Goal: Task Accomplishment & Management: Manage account settings

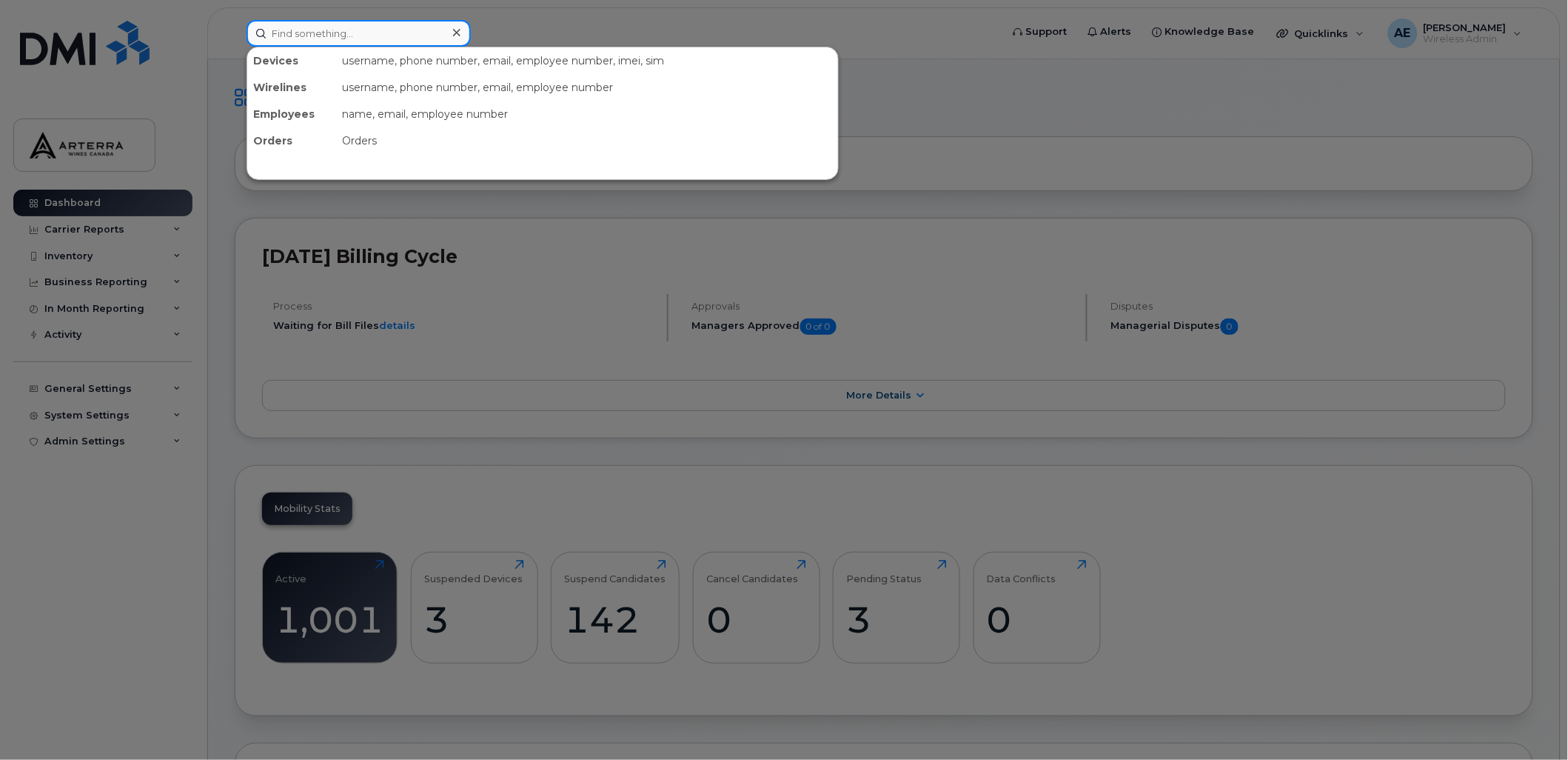
paste input "18073582558"
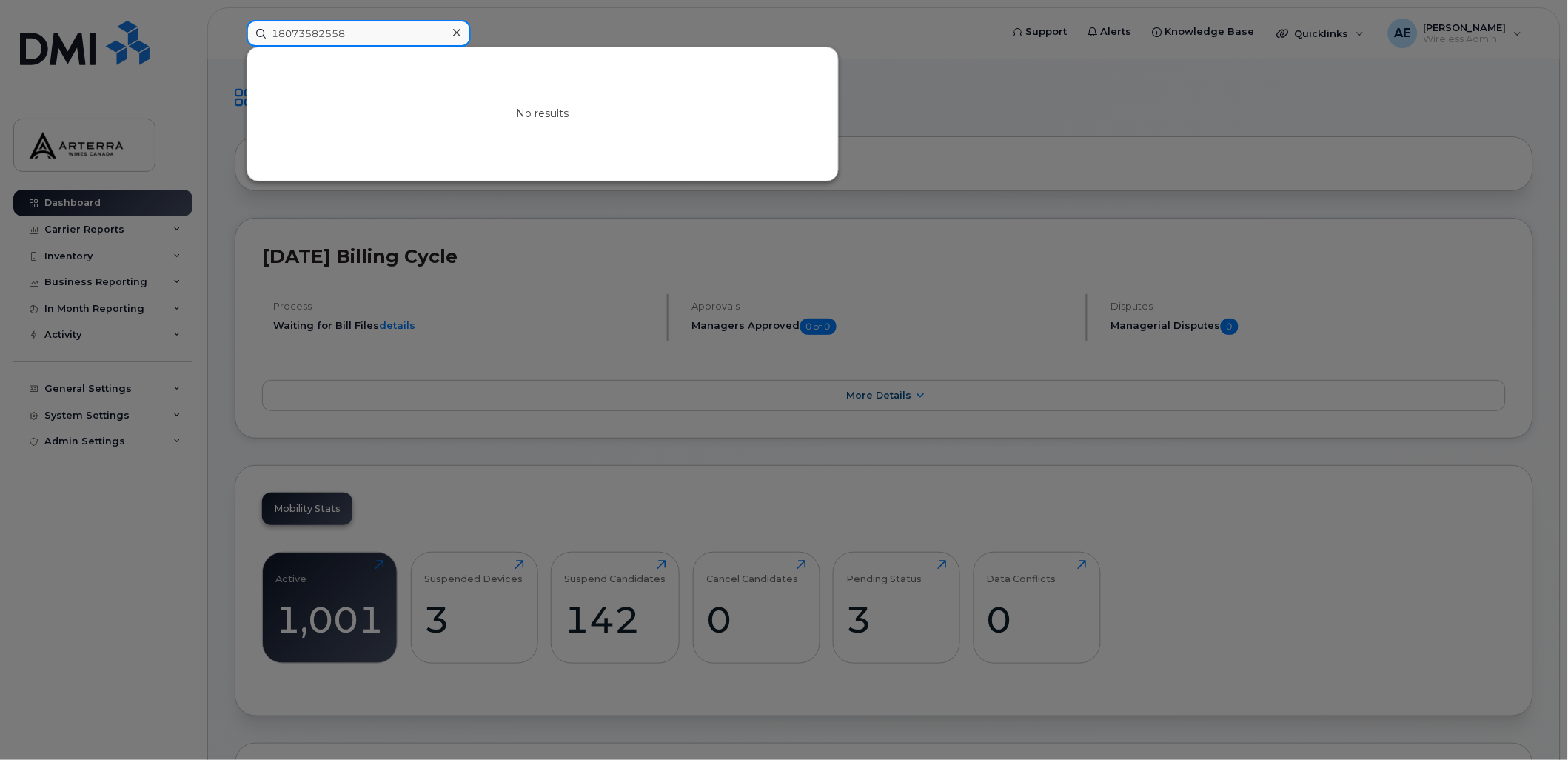
click at [279, 32] on input "18073582558" at bounding box center [359, 33] width 224 height 27
click at [1018, 104] on div at bounding box center [784, 380] width 1568 height 760
drag, startPoint x: 366, startPoint y: 40, endPoint x: 238, endPoint y: 26, distance: 128.8
click at [238, 26] on div "8073582558 No results" at bounding box center [618, 33] width 768 height 27
paste input "905658643"
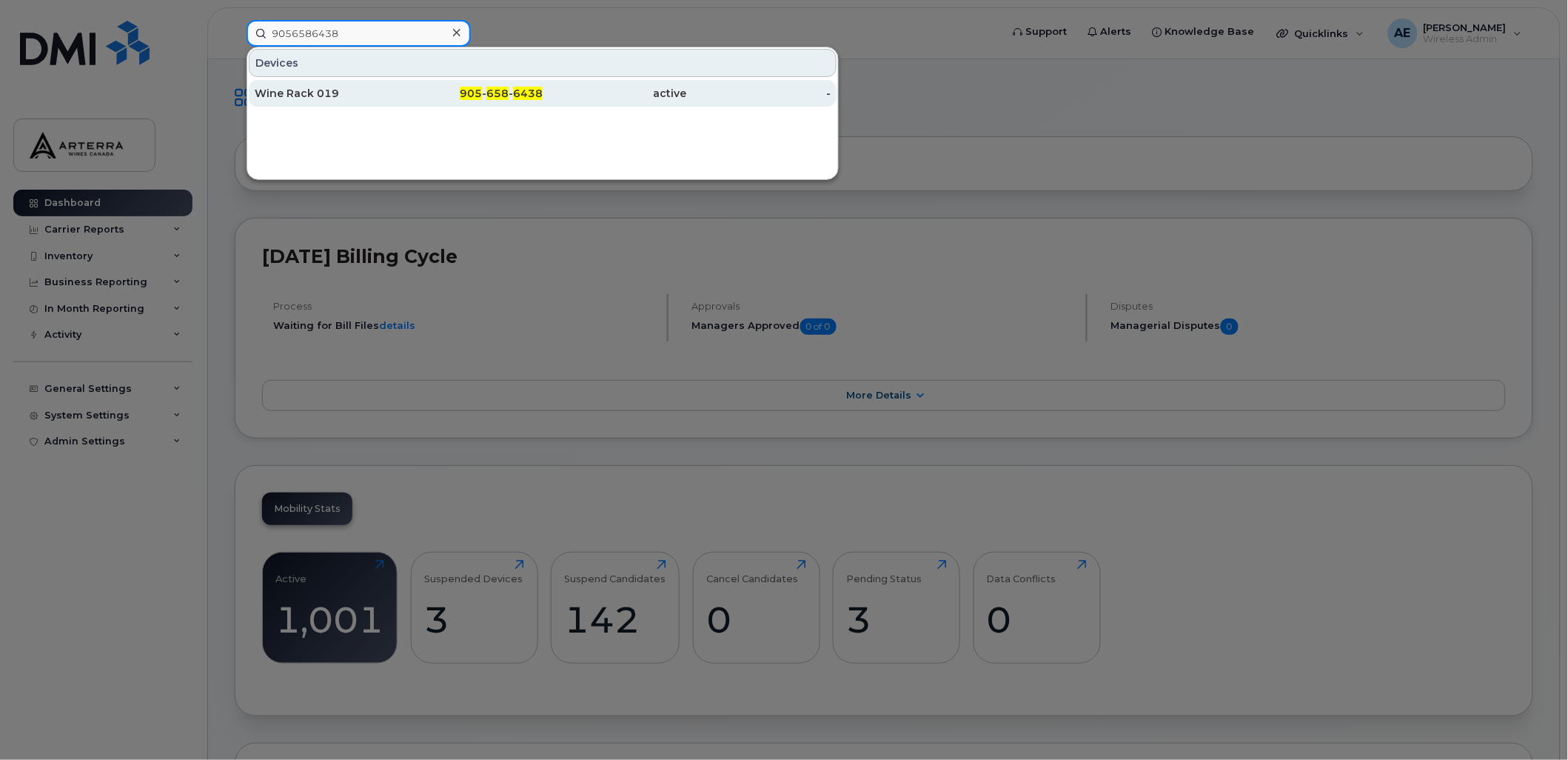
type input "9056586438"
click at [313, 93] on div "Wine Rack 019" at bounding box center [326, 93] width 144 height 15
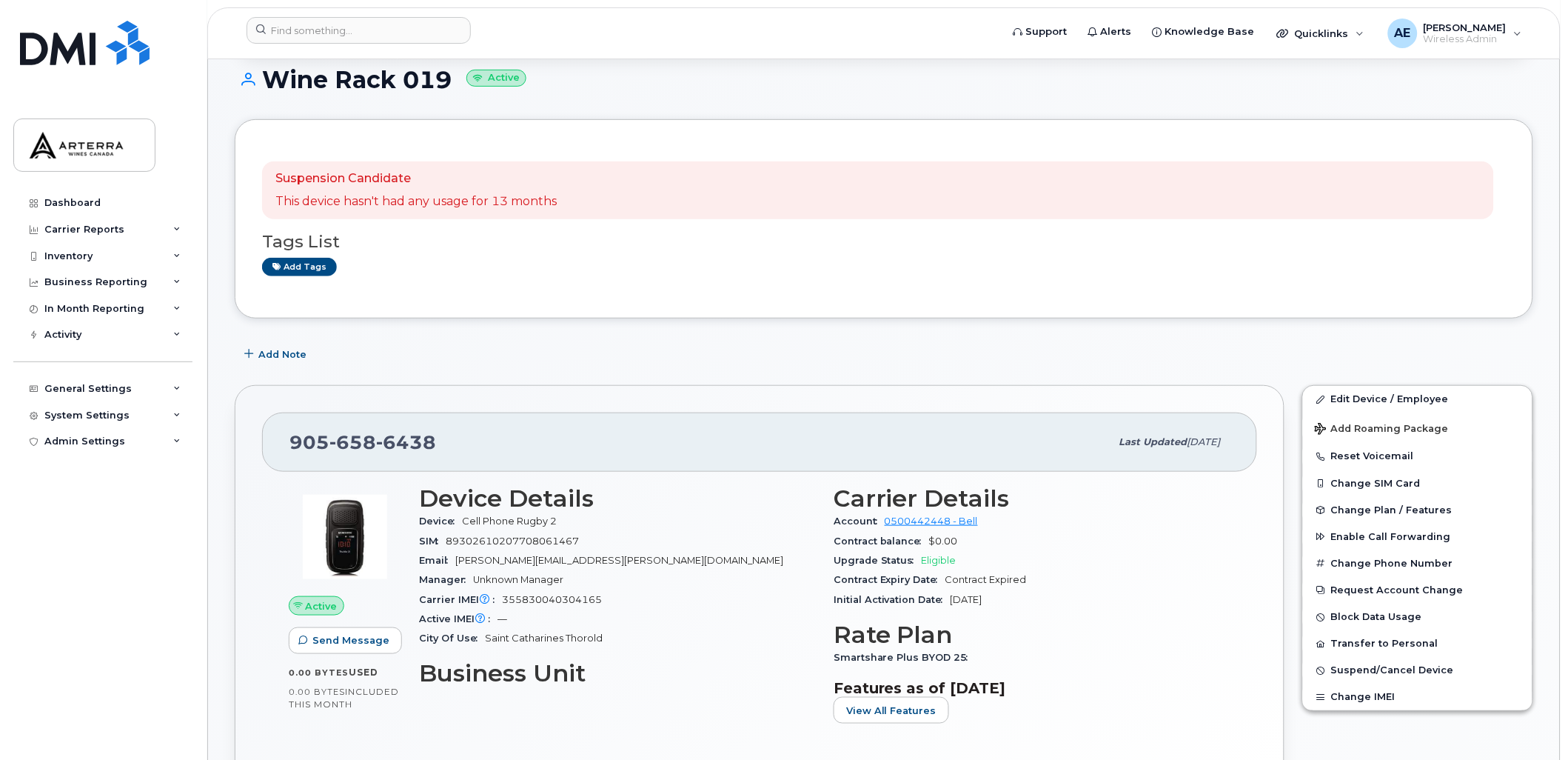
scroll to position [129, 0]
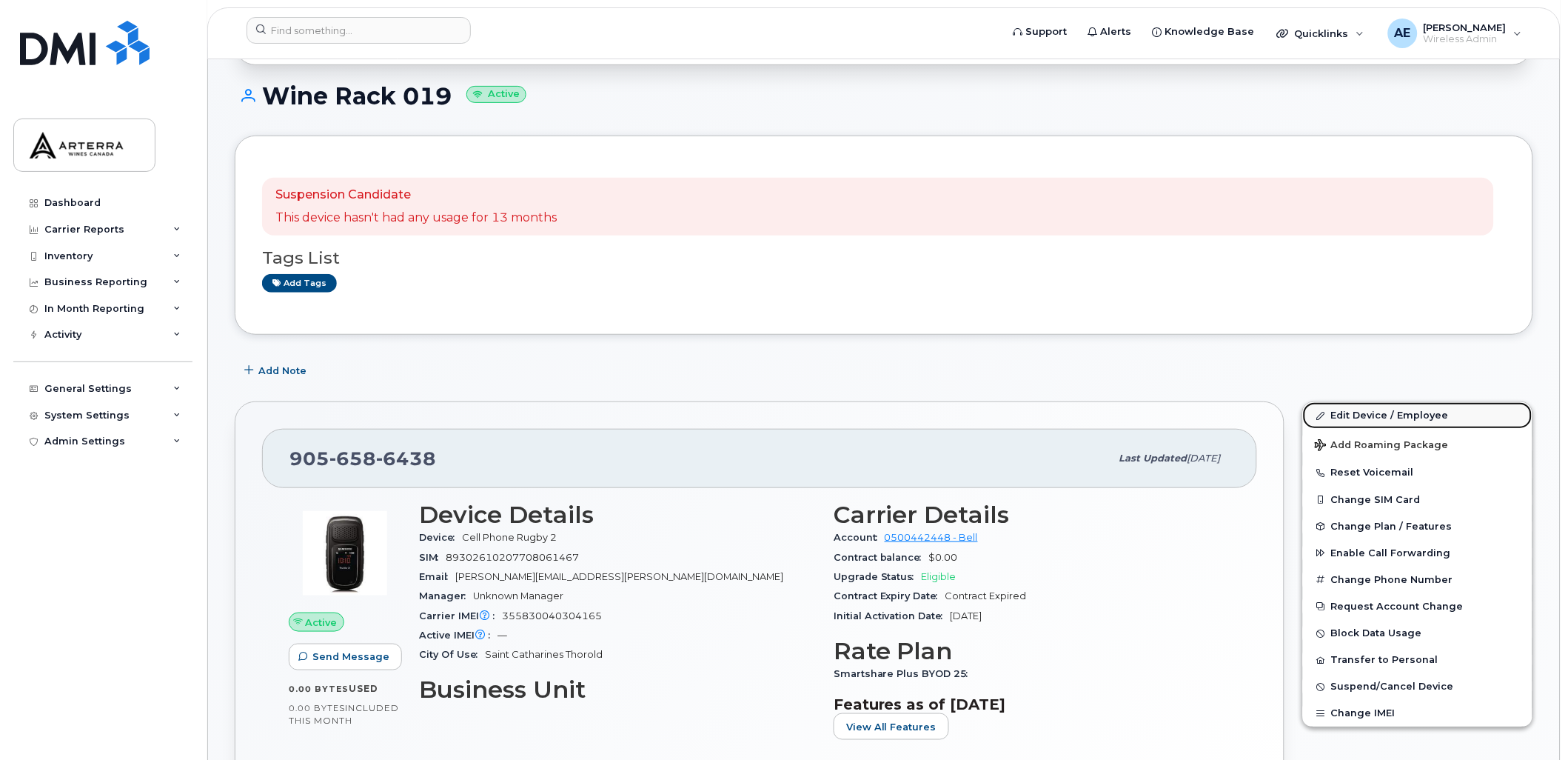
click at [1431, 410] on link "Edit Device / Employee" at bounding box center [1418, 415] width 229 height 27
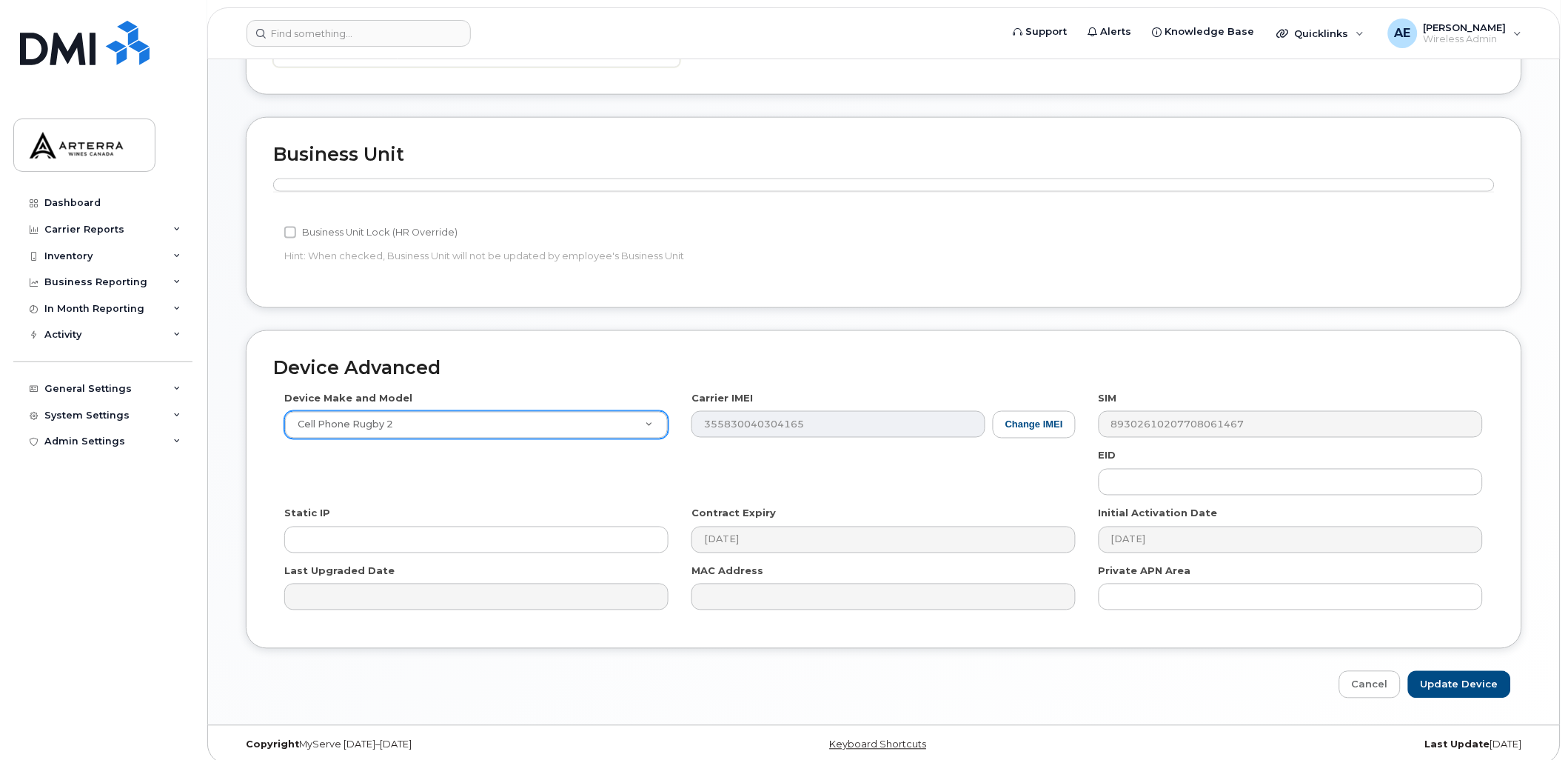
scroll to position [493, 0]
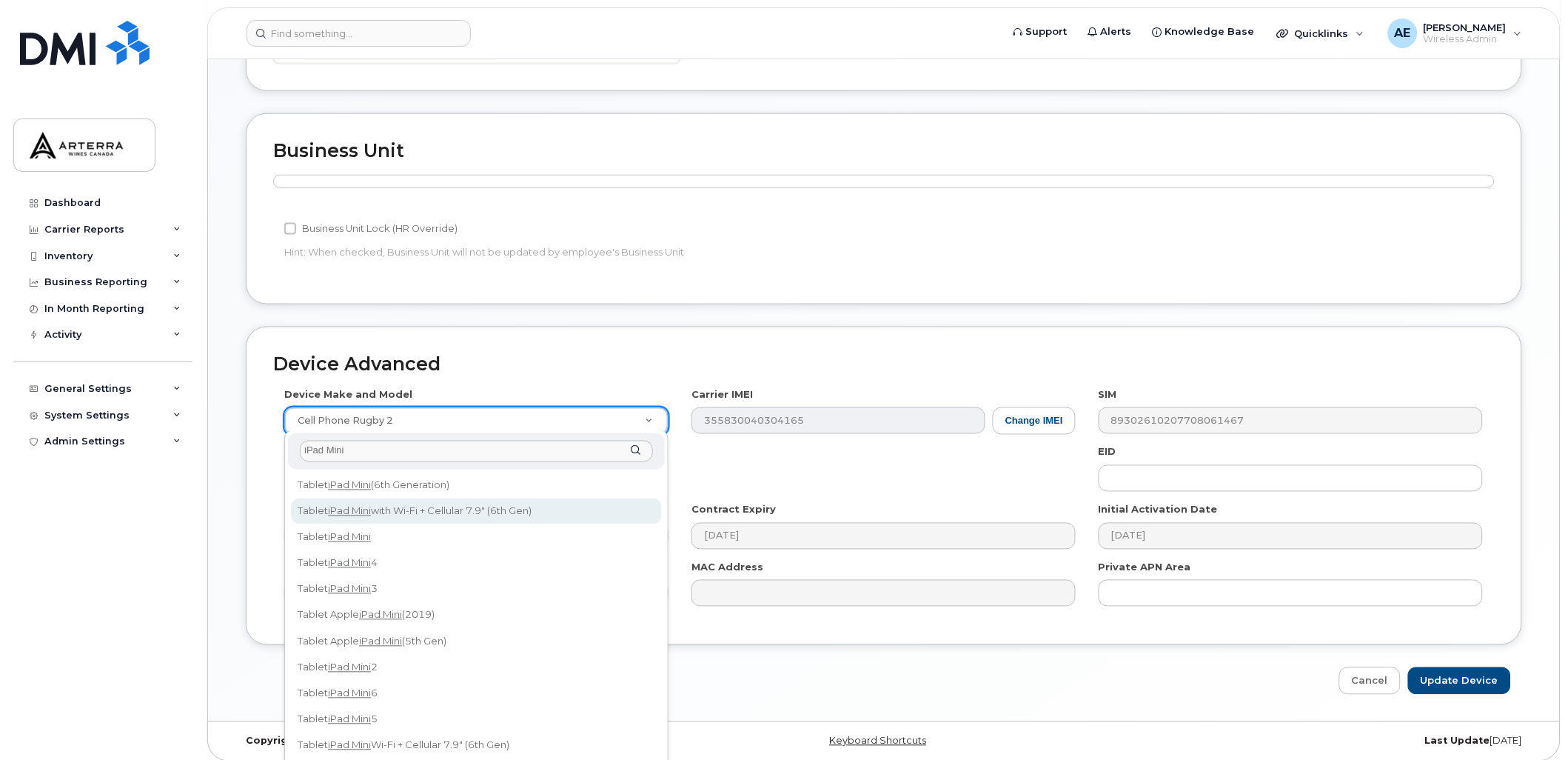
type input "iPad Mini"
select select "3047"
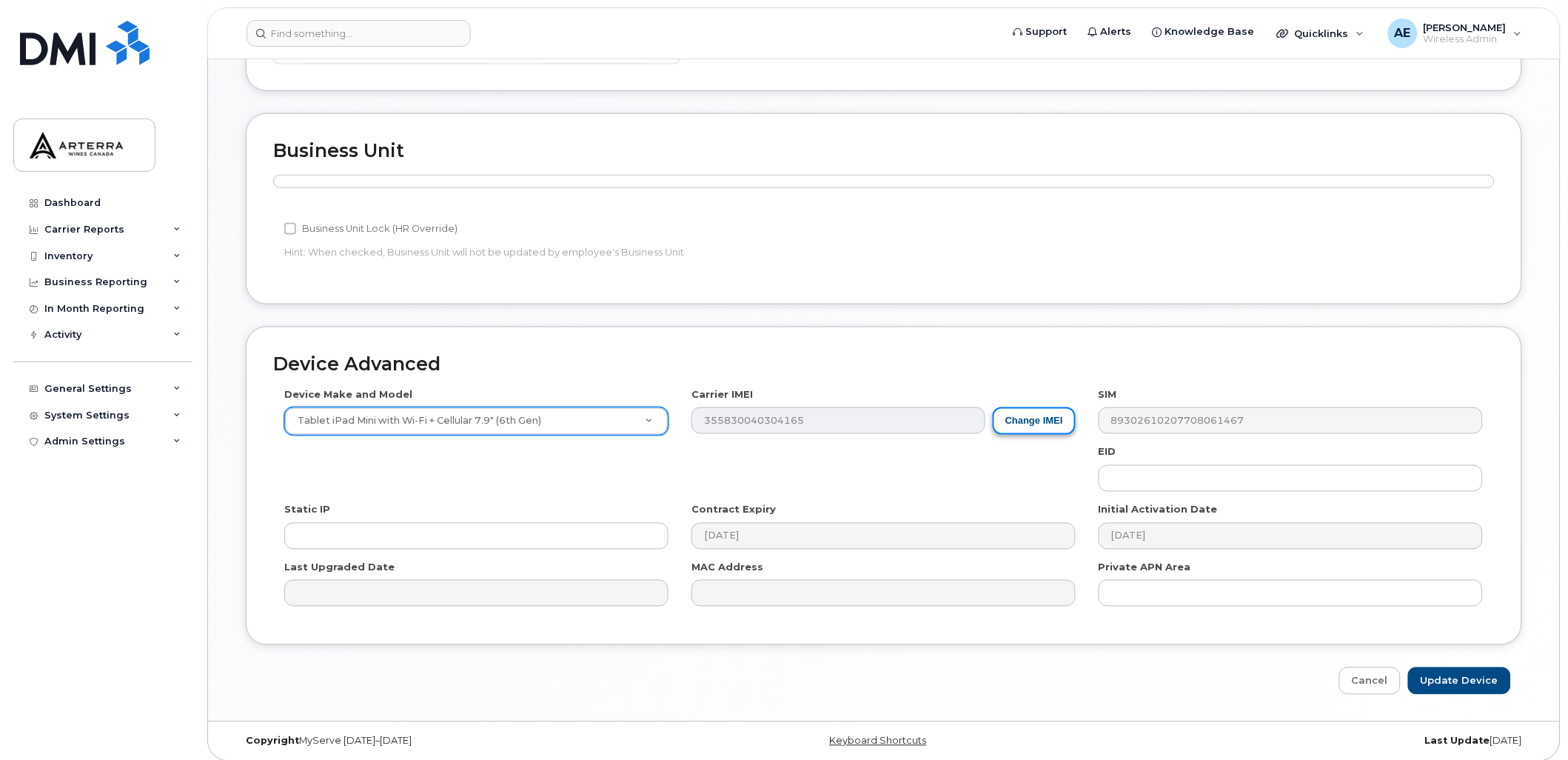
click at [1038, 416] on button "Change IMEI" at bounding box center [1035, 421] width 83 height 28
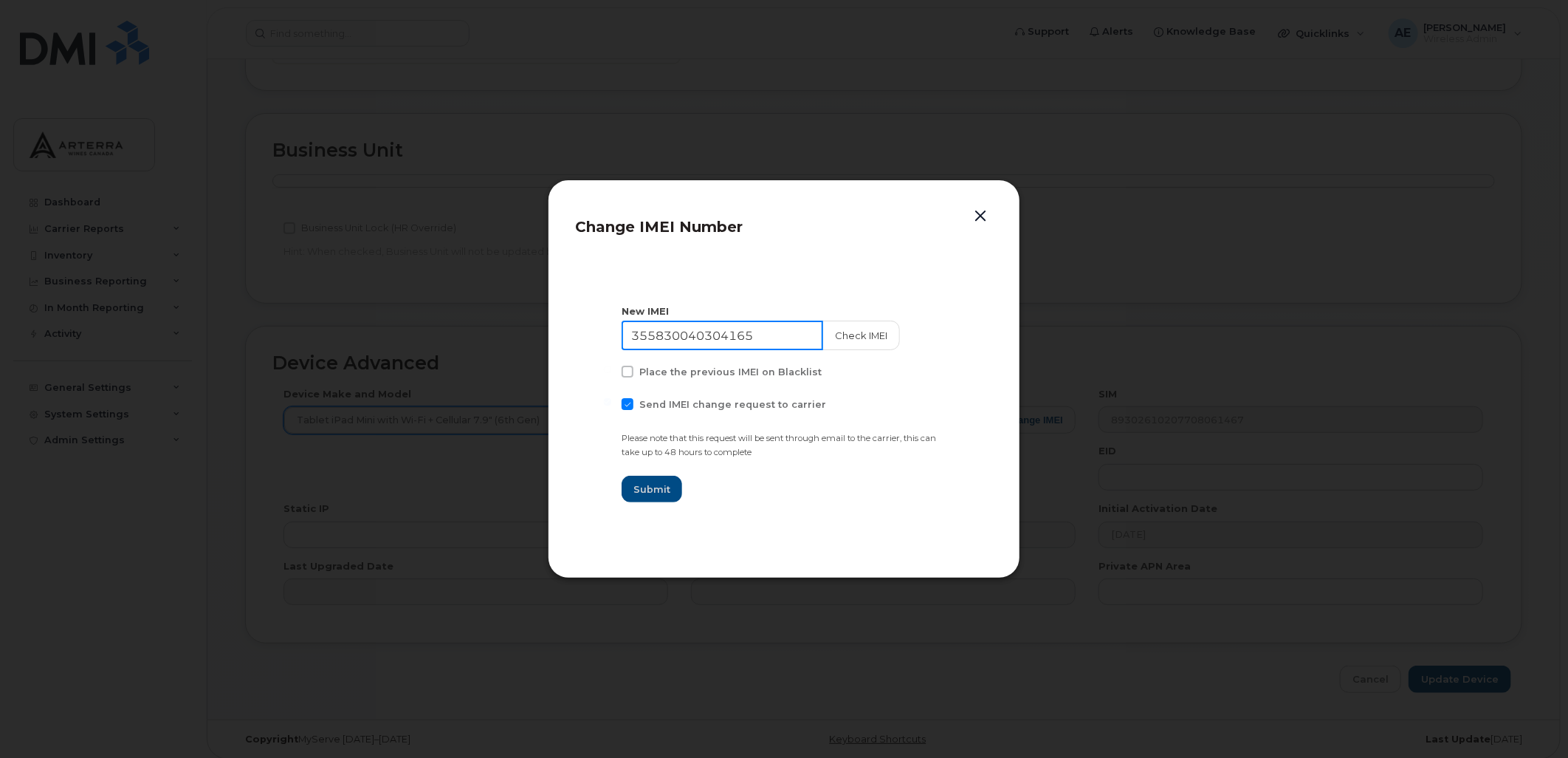
click at [681, 334] on input "355830040304165" at bounding box center [722, 335] width 202 height 29
paste input "7153139844118"
type input "357153139844118"
click at [630, 404] on span at bounding box center [628, 405] width 12 height 12
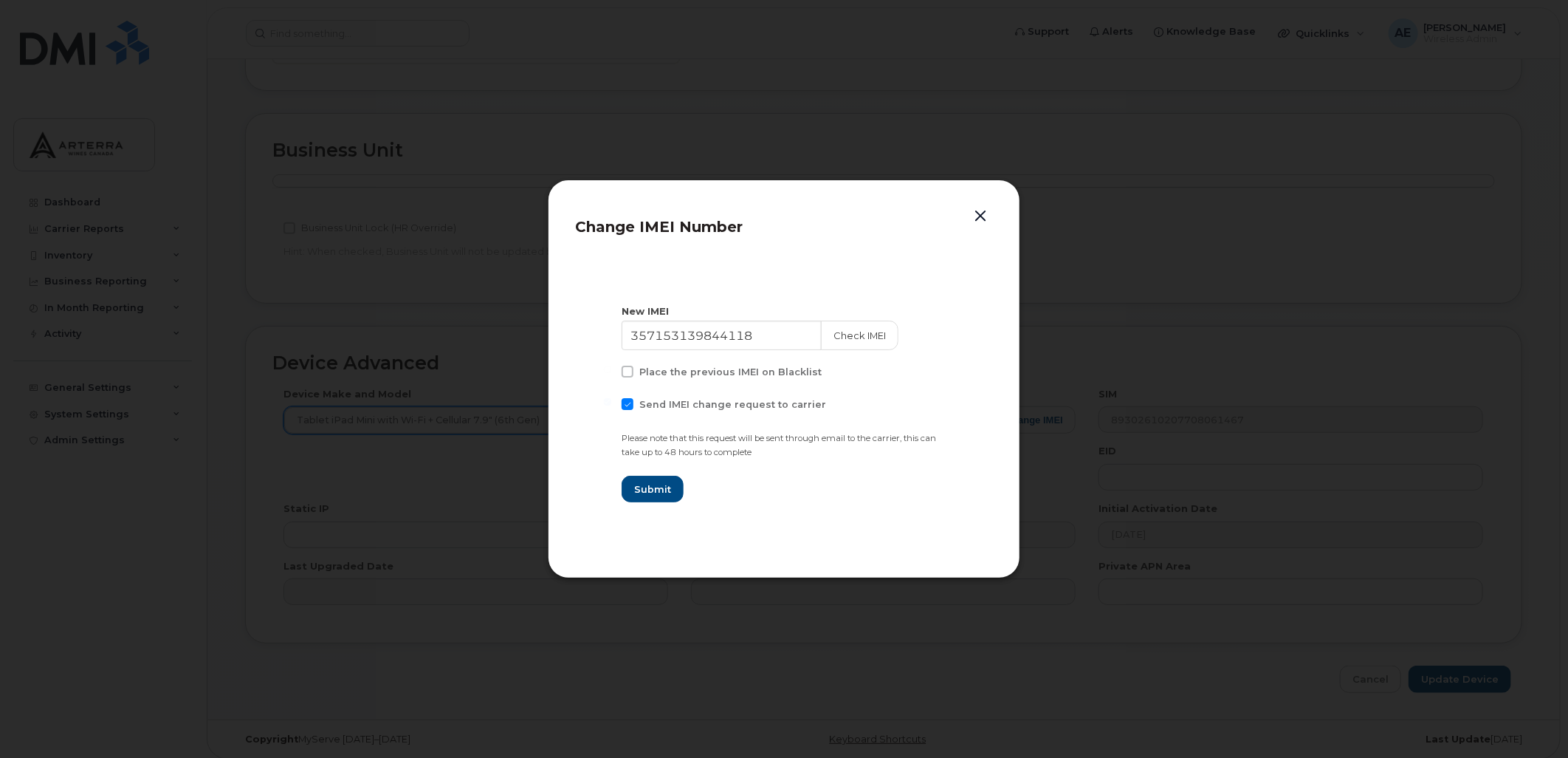
click at [611, 404] on input "Send IMEI change request to carrier" at bounding box center [608, 402] width 8 height 8
checkbox input "false"
click at [865, 339] on button "Check IMEI" at bounding box center [860, 335] width 78 height 29
click at [652, 489] on span "Submit" at bounding box center [652, 489] width 37 height 14
type input "357153139844118"
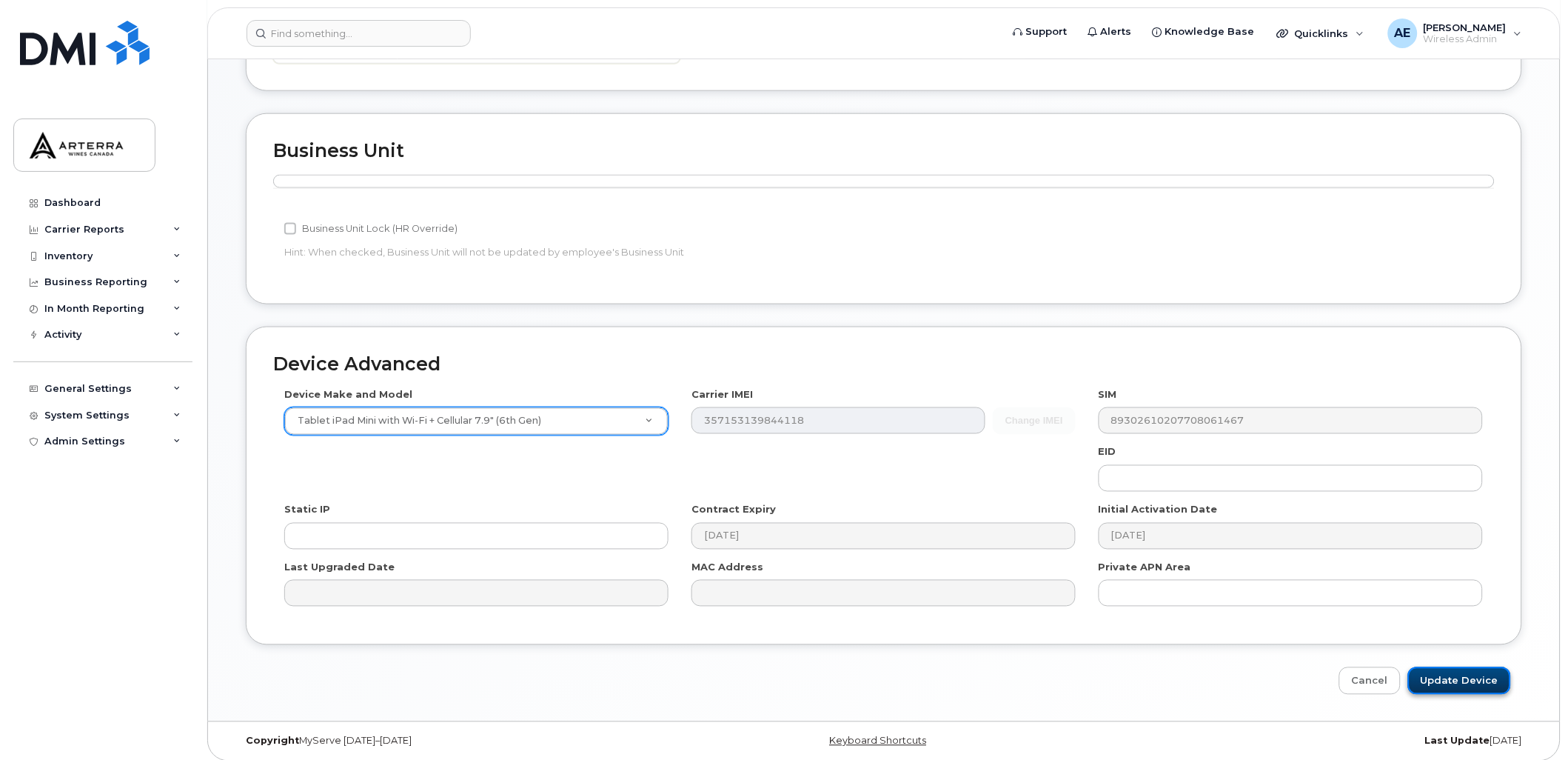
click at [1470, 676] on input "Update Device" at bounding box center [1459, 681] width 103 height 28
type input "Saving..."
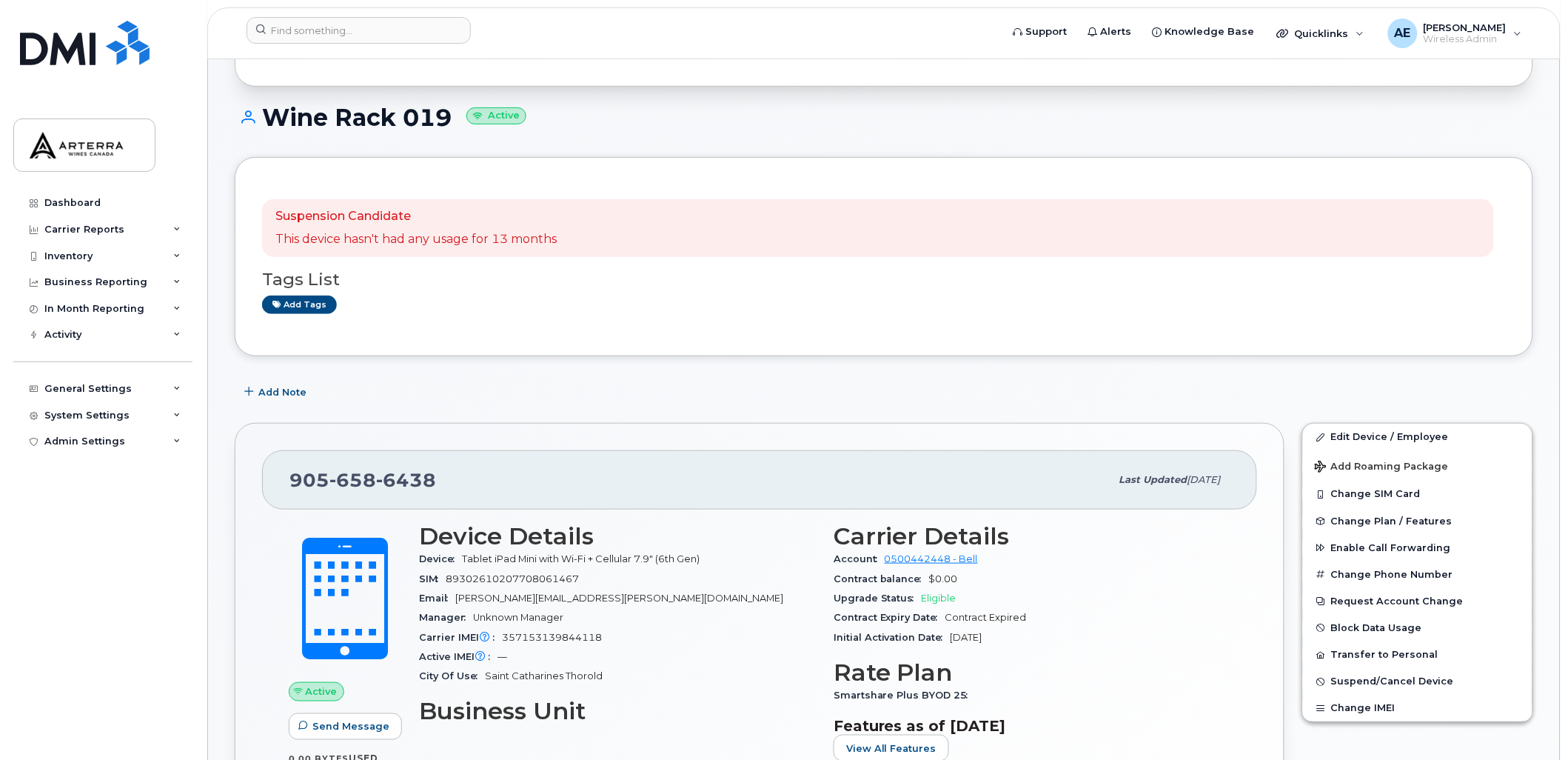
scroll to position [83, 0]
